Goal: Information Seeking & Learning: Learn about a topic

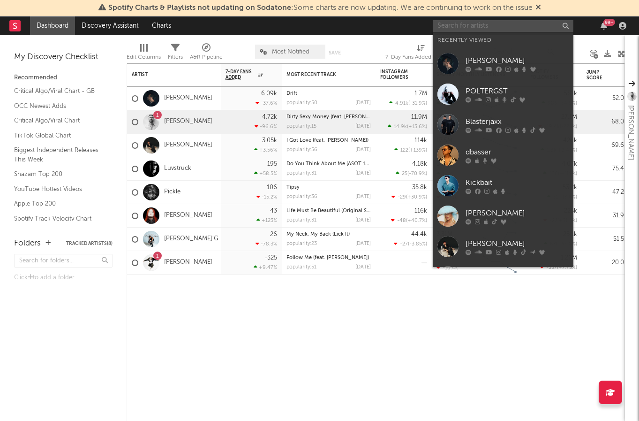
click at [497, 25] on input "text" at bounding box center [503, 26] width 141 height 12
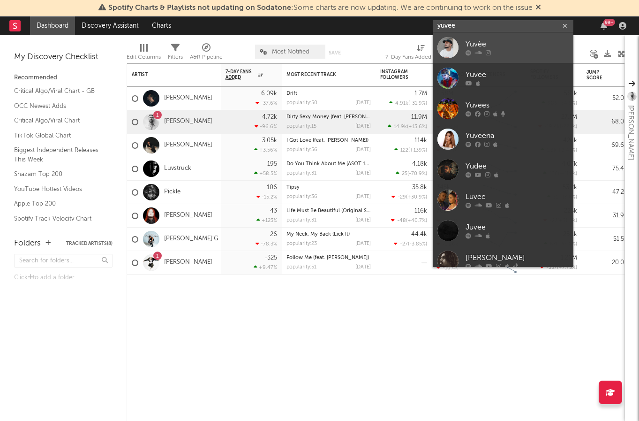
type input "yuvee"
click at [502, 38] on link "Yuvèe" at bounding box center [503, 47] width 141 height 30
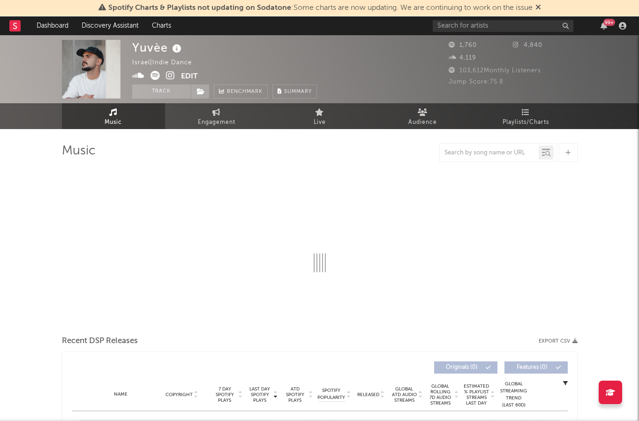
select select "1w"
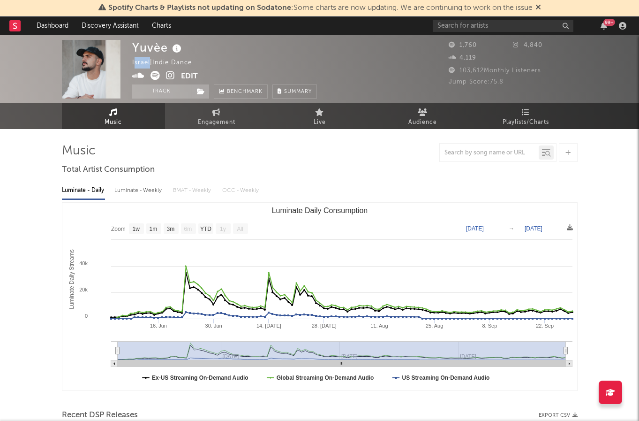
drag, startPoint x: 149, startPoint y: 61, endPoint x: 135, endPoint y: 61, distance: 14.1
click at [135, 61] on div "Israel | Indie Dance" at bounding box center [167, 62] width 70 height 11
click at [262, 61] on div "Yuvèe Israel | Indie Dance Edit Track Benchmark Summary" at bounding box center [224, 69] width 185 height 59
click at [423, 117] on span "Audience" at bounding box center [423, 122] width 29 height 11
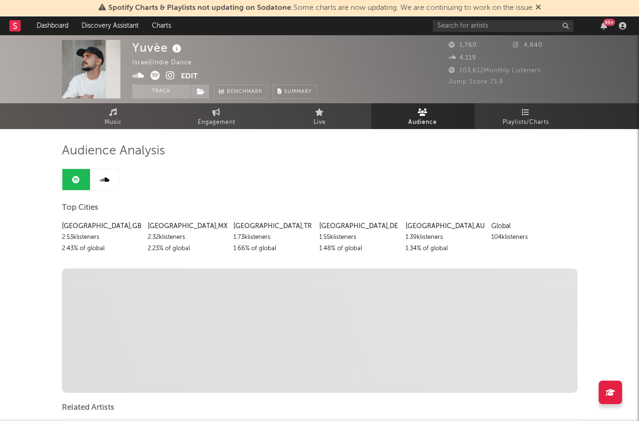
click at [166, 71] on icon at bounding box center [170, 75] width 9 height 9
